Goal: Task Accomplishment & Management: Complete application form

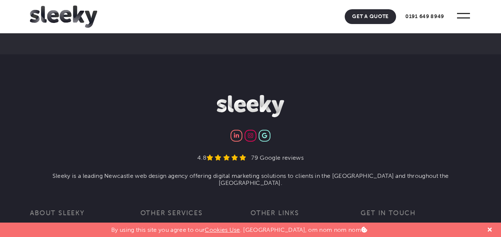
scroll to position [2414, 0]
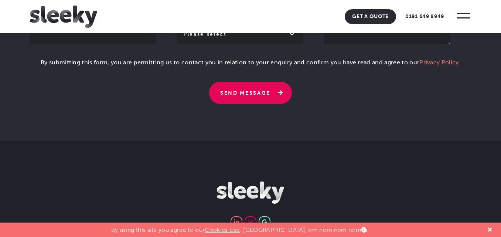
click at [235, 104] on input "Send Message" at bounding box center [250, 93] width 83 height 22
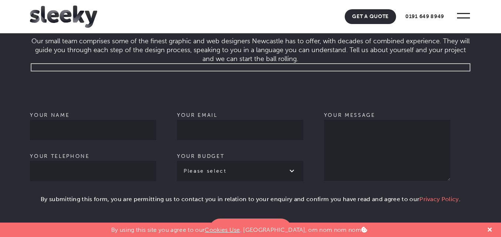
scroll to position [2364, 0]
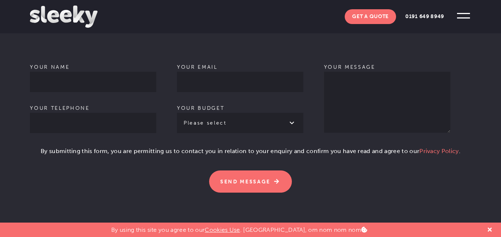
scroll to position [431, 0]
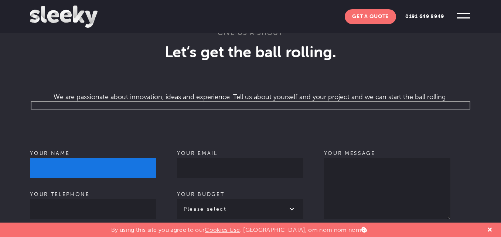
click at [81, 158] on input "Your name" at bounding box center [93, 168] width 126 height 20
type input "Felix Holbert"
type input "09830152514"
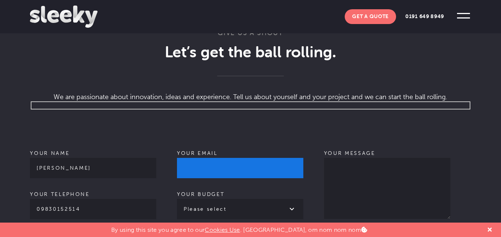
type input "holbert.felix@gmail.com"
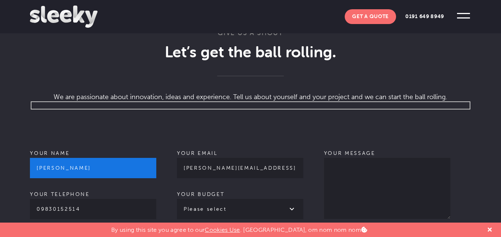
scroll to position [517, 0]
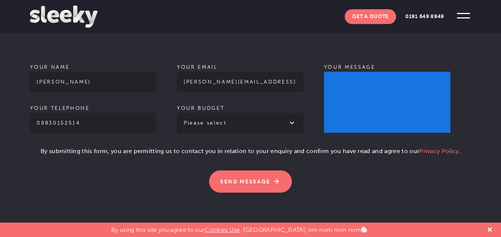
click at [363, 90] on textarea "Your message" at bounding box center [387, 102] width 126 height 61
paste textarea "4 Months to Stronger Google & AI Rankings"
type textarea "4 Months to Stronger Google & AI Rankings"
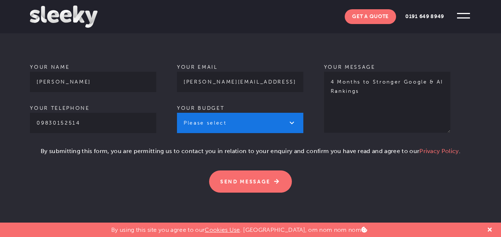
click at [249, 113] on select "Please select £1k - £2k £2k - £3k £3k - £4k £4k - £5k £5k - £10k More than £10k" at bounding box center [240, 123] width 126 height 20
select select "£1k - £2k"
click at [177, 113] on select "Please select £1k - £2k £2k - £3k £3k - £4k £4k - £5k £5k - £10k More than £10k" at bounding box center [240, 123] width 126 height 20
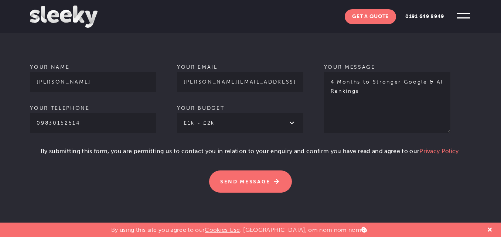
drag, startPoint x: 306, startPoint y: 205, endPoint x: 316, endPoint y: 198, distance: 11.6
click at [307, 206] on section "Give us a shout Let’s get the ball rolling . We are passionate about innovation…" at bounding box center [250, 67] width 501 height 324
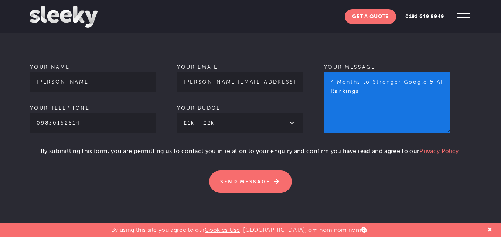
click at [387, 95] on textarea "4 Months to Stronger Google & AI Rankings" at bounding box center [387, 102] width 126 height 61
paste textarea "Hello , I hope this message finds you well. I noticed that your website is not …"
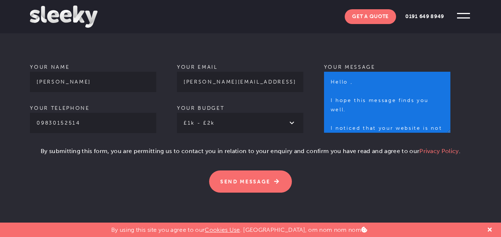
scroll to position [211, 0]
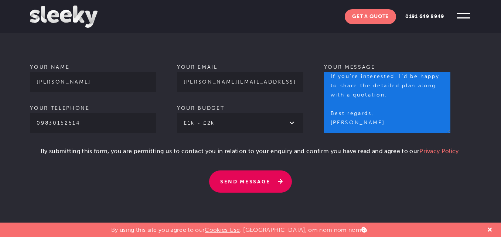
type textarea "Hello , I hope this message finds you well. I noticed that your website is not …"
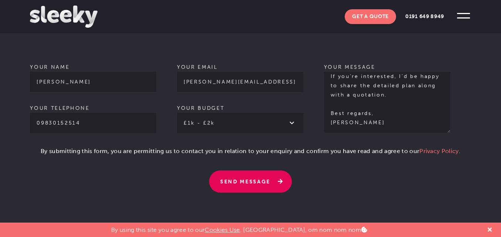
click at [242, 170] on input "Send Message" at bounding box center [250, 181] width 83 height 22
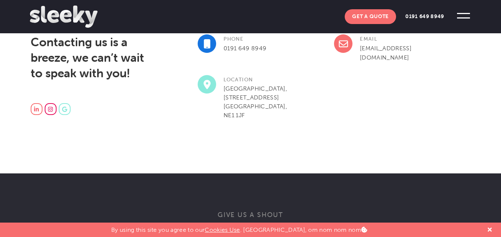
scroll to position [163, 0]
